Goal: Complete application form: Complete application form

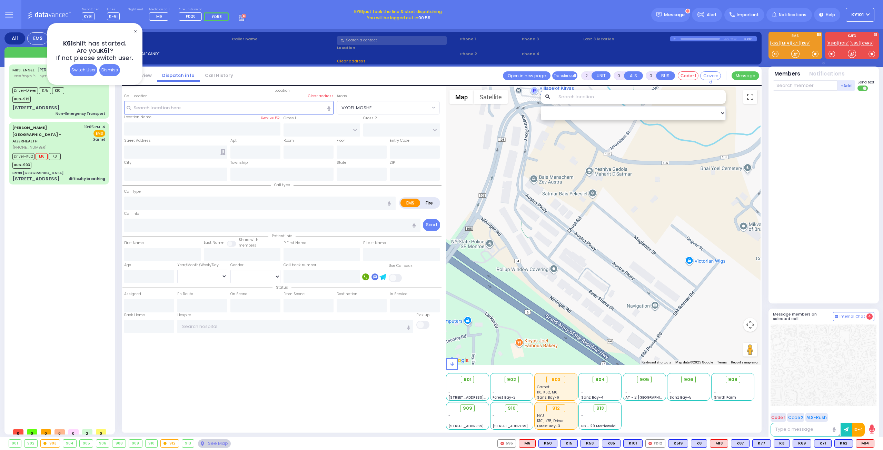
select select
click at [66, 151] on div "Driver-K62 M6 K8 BUS-903" at bounding box center [58, 159] width 93 height 17
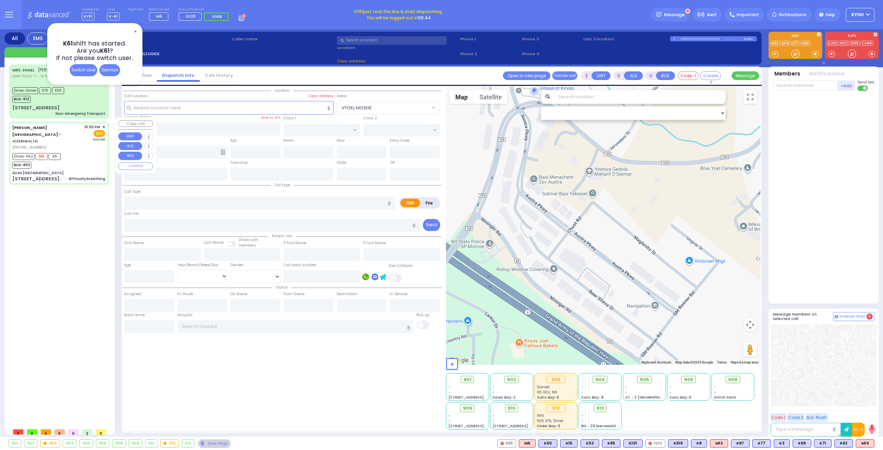
type input "6"
select select
type input "difficulty breathing"
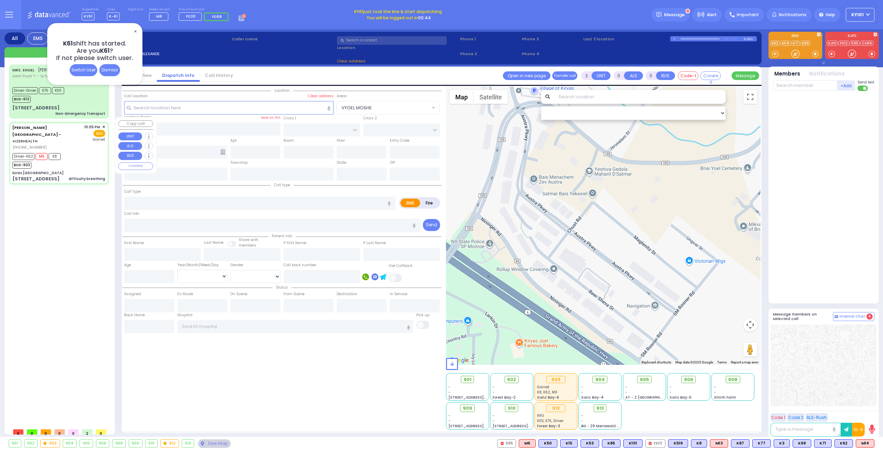
radio input "true"
type input "[PERSON_NAME]"
type input "Bassul"
type input "1"
select select "Year"
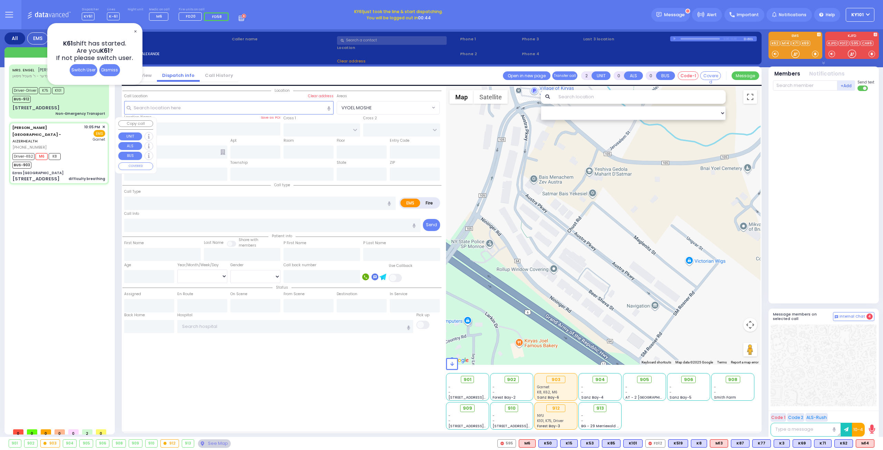
select select "[DEMOGRAPHIC_DATA]"
type input "22:05"
type input "22:06"
type input "22:07"
type input "22:14"
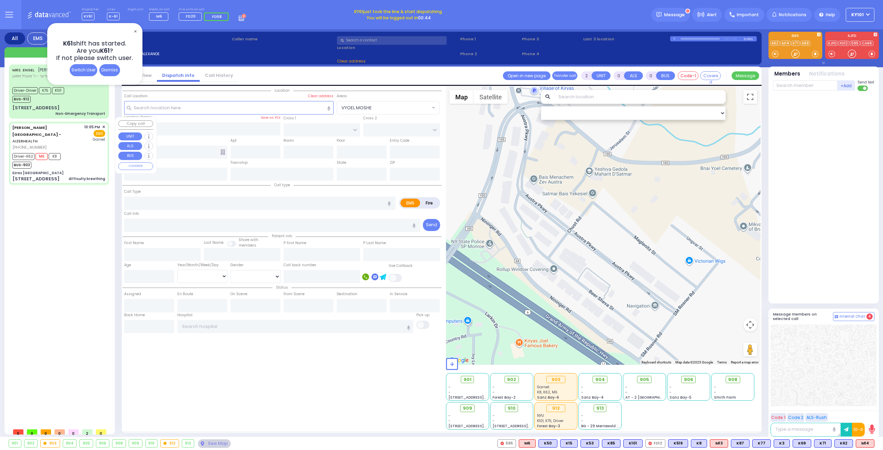
type input "22:33"
type input "22:48"
type input "[GEOGRAPHIC_DATA]"
select select "Hatzalah Garages"
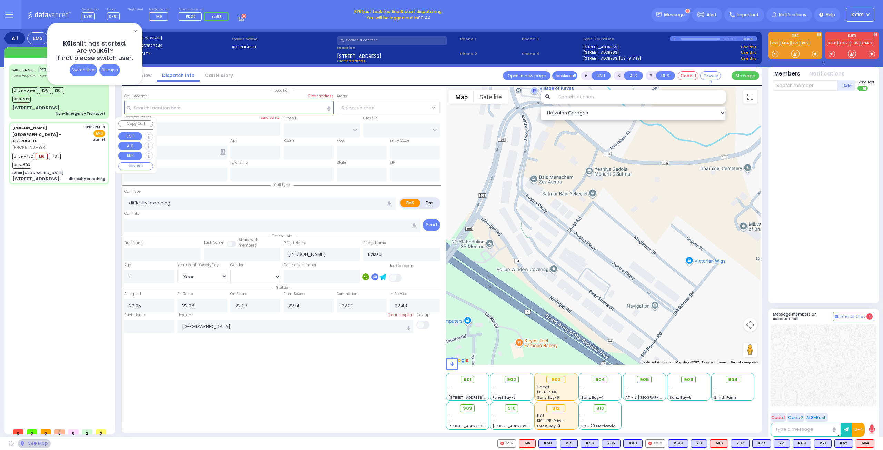
type input "Ezras [GEOGRAPHIC_DATA]"
type input "[PERSON_NAME] DR"
type input "CARTER LN"
type input "[STREET_ADDRESS]"
type input "1"
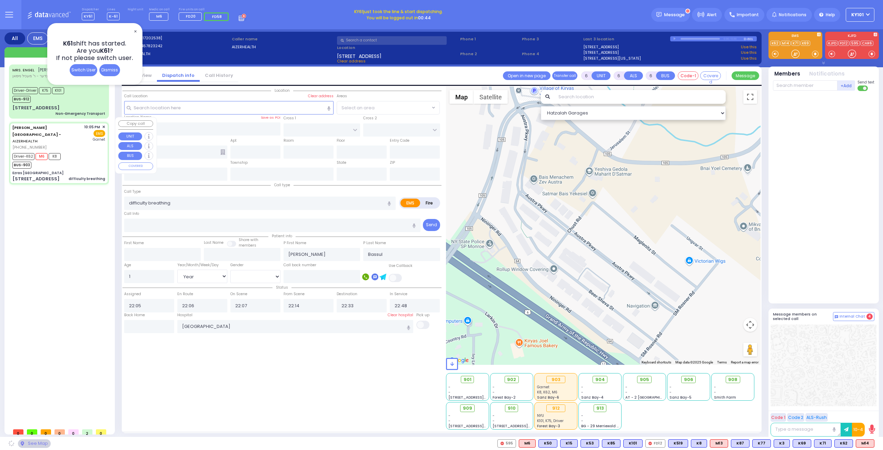
type input "[PERSON_NAME]"
type input "[US_STATE]"
type input "10950"
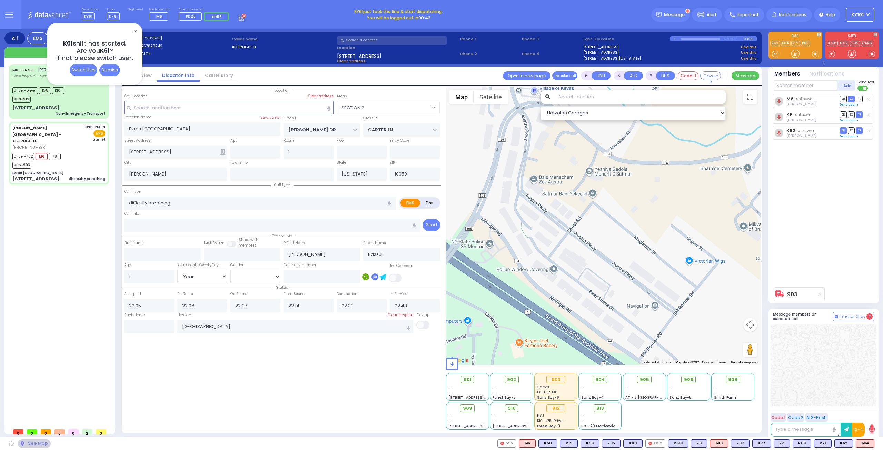
select select "SECTION 2"
click at [138, 326] on input "text" at bounding box center [149, 326] width 50 height 13
type input "23:16"
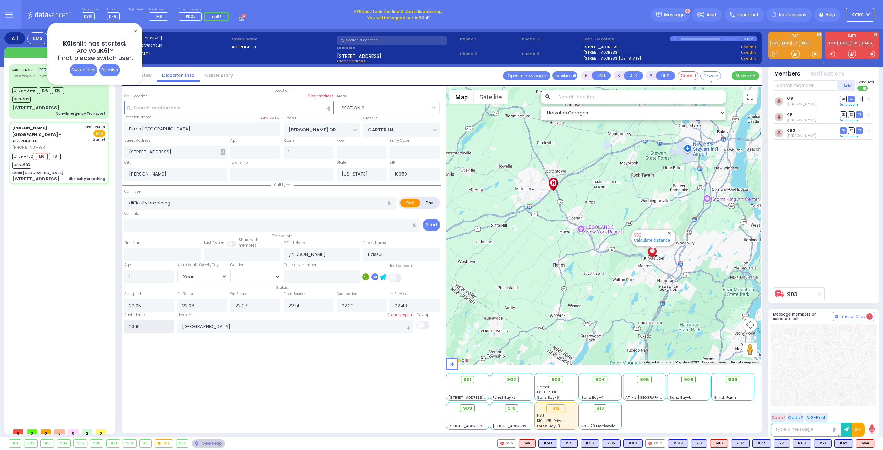
select select
radio input "true"
select select
